Goal: Find specific page/section: Find specific page/section

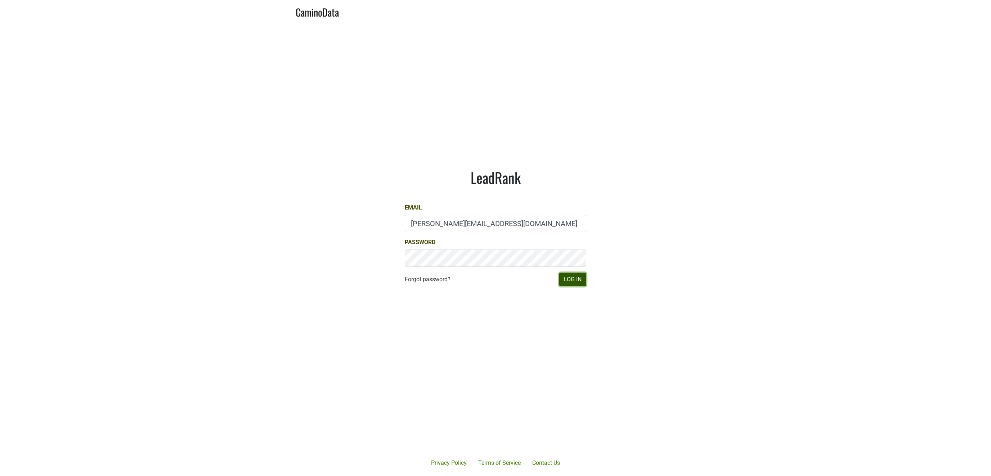
click at [577, 281] on button "Log In" at bounding box center [572, 279] width 27 height 14
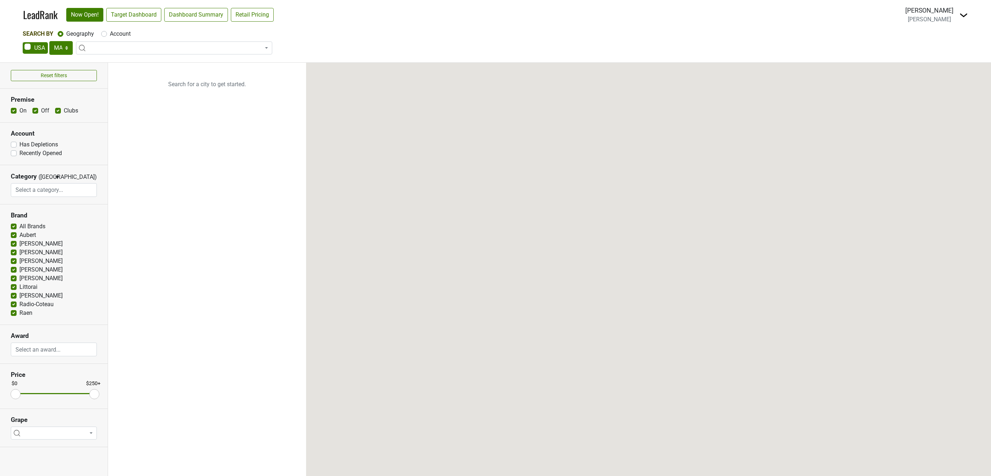
select select "MA"
select select
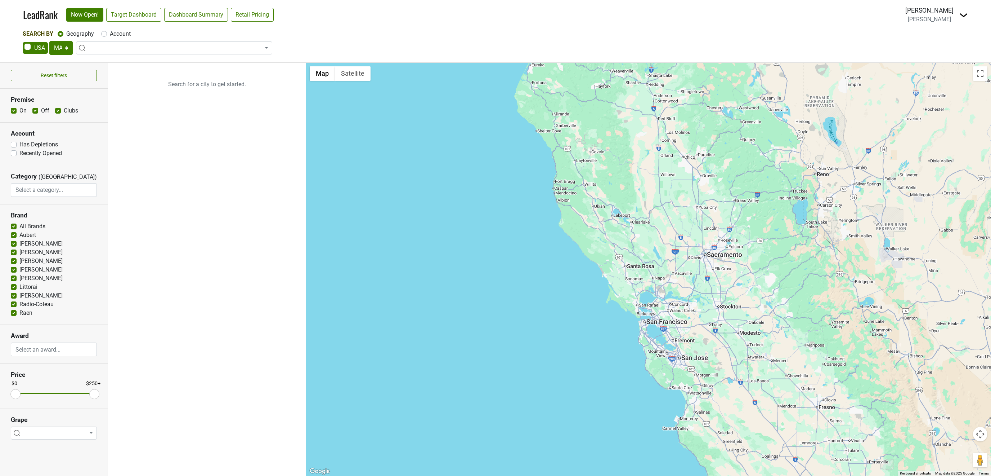
click at [961, 13] on img at bounding box center [964, 15] width 9 height 9
click at [933, 39] on link "Open Breakdown" at bounding box center [937, 41] width 61 height 12
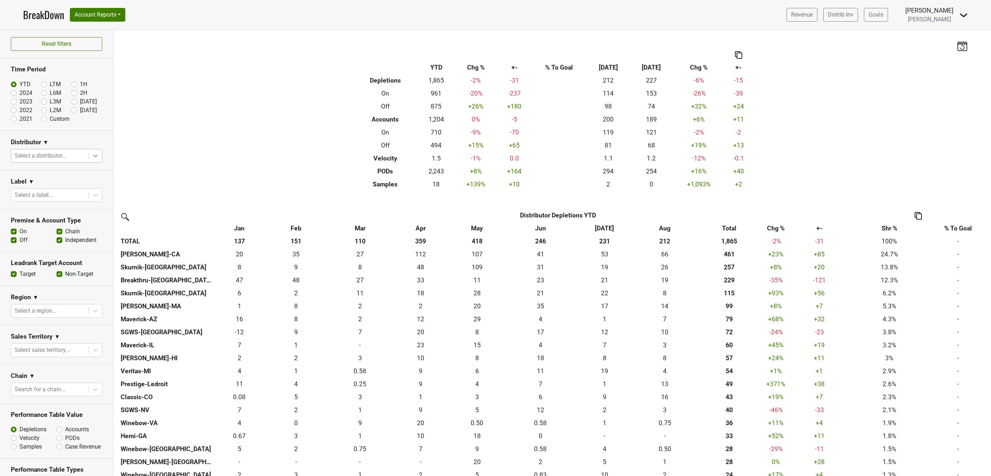
click at [98, 158] on icon at bounding box center [95, 155] width 7 height 7
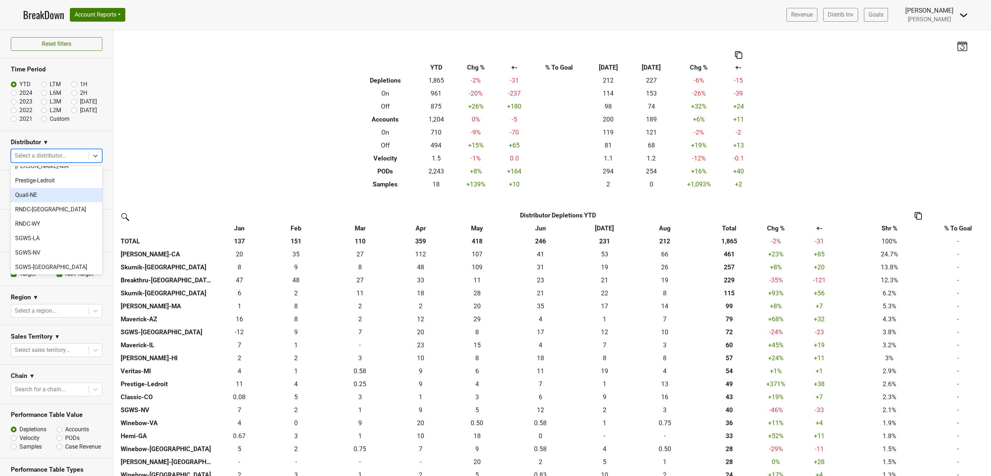
scroll to position [260, 0]
click at [45, 273] on div "Skurnik-NJ" at bounding box center [57, 280] width 92 height 14
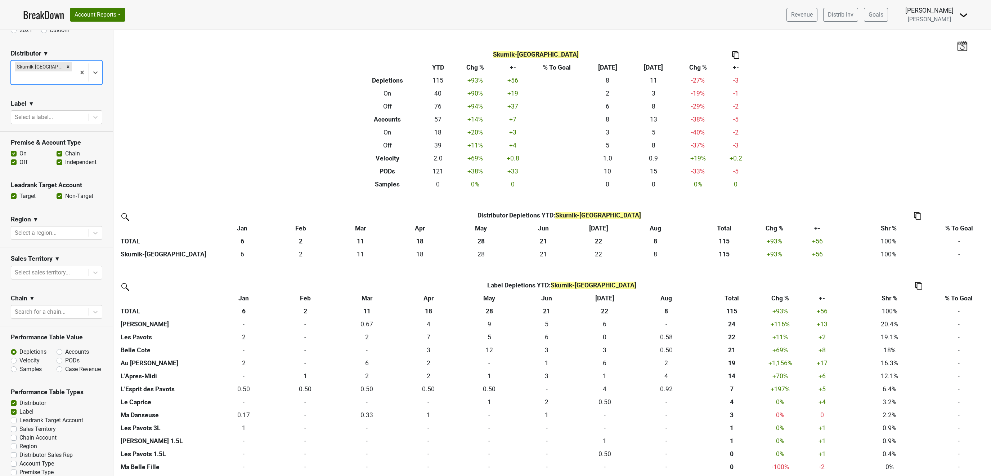
scroll to position [89, 0]
click at [19, 467] on label "Premise Type" at bounding box center [36, 471] width 34 height 9
click at [13, 467] on input "Premise Type" at bounding box center [14, 470] width 6 height 7
checkbox input "true"
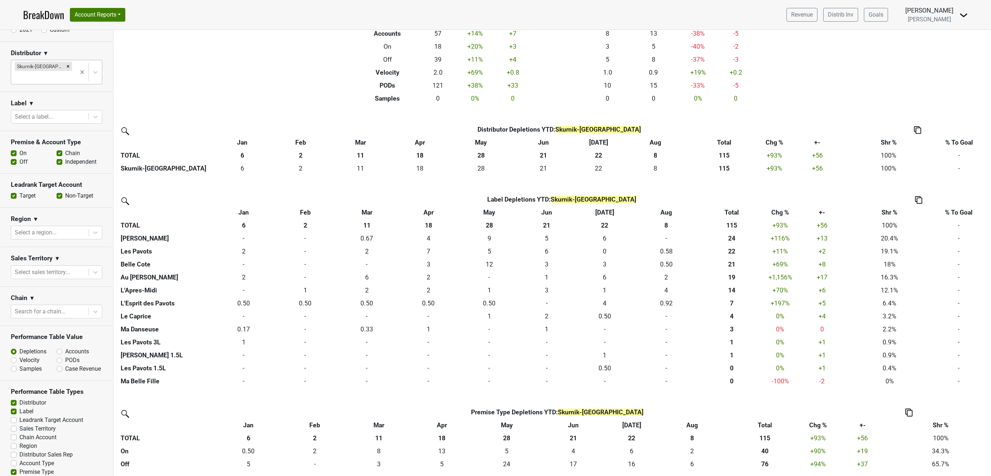
scroll to position [0, 0]
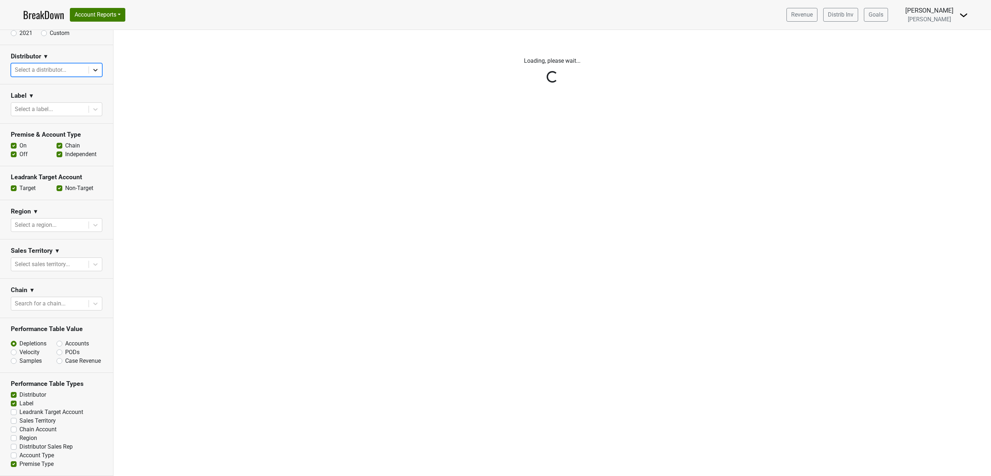
click at [94, 69] on icon at bounding box center [95, 69] width 7 height 7
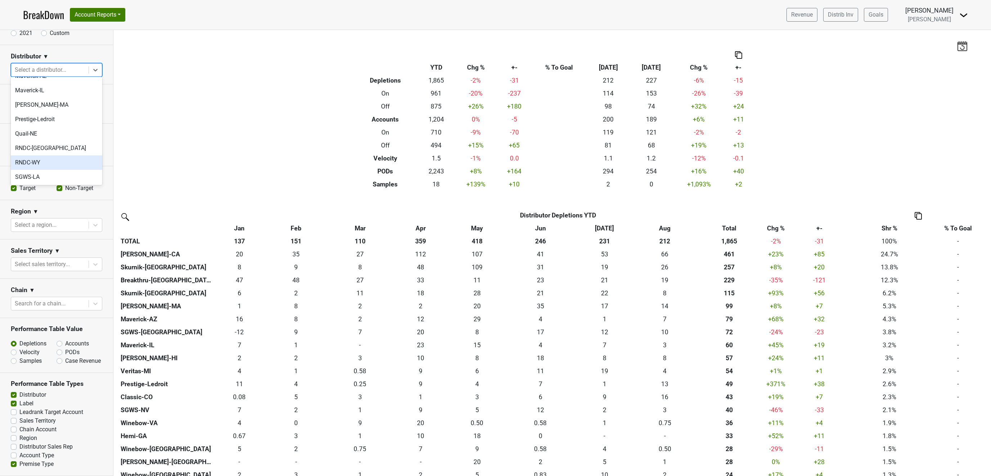
scroll to position [260, 0]
click at [37, 198] on div "Skurnik-NY" at bounding box center [57, 205] width 92 height 14
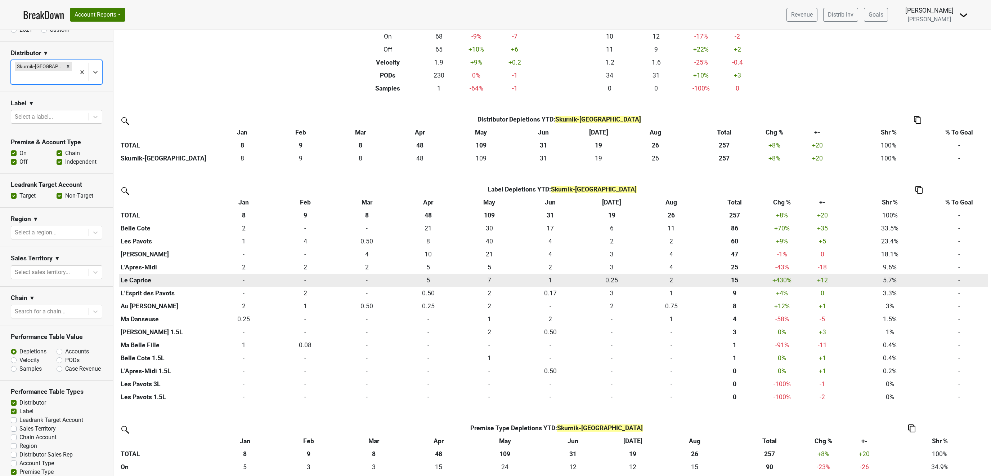
scroll to position [112, 0]
